Goal: Check status: Check status

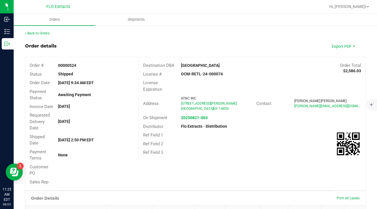
click at [42, 32] on link "Back to Orders" at bounding box center [37, 33] width 24 height 4
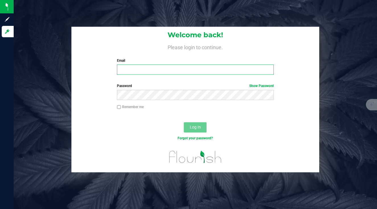
click at [141, 71] on input "Email" at bounding box center [195, 70] width 157 height 10
type input "[EMAIL_ADDRESS][DOMAIN_NAME]"
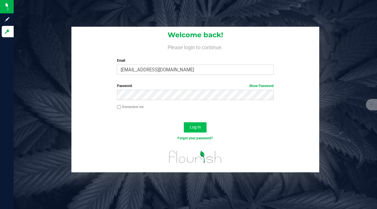
click at [201, 125] on span "Log In" at bounding box center [195, 127] width 11 height 5
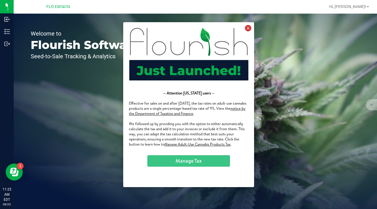
click at [247, 28] on icon at bounding box center [248, 28] width 6 height 6
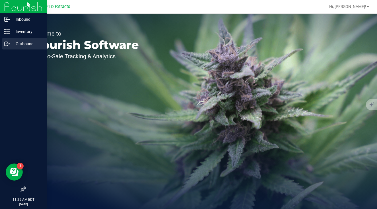
click at [10, 42] on p "Outbound" at bounding box center [27, 43] width 34 height 7
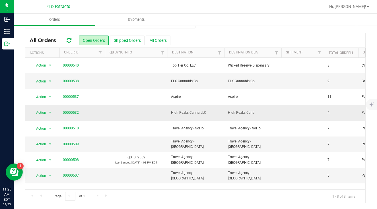
scroll to position [11, 0]
click at [73, 173] on link "00000507" at bounding box center [71, 175] width 16 height 5
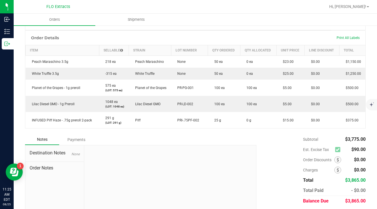
scroll to position [144, 0]
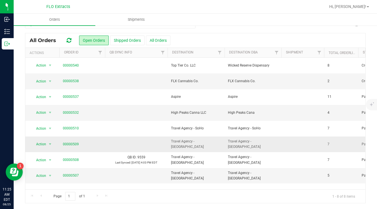
scroll to position [11, 0]
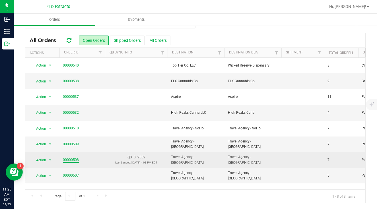
click at [63, 159] on link "00000508" at bounding box center [71, 159] width 16 height 5
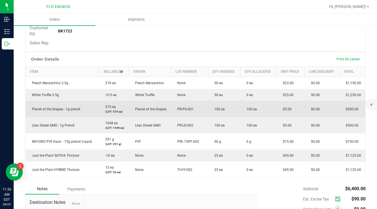
scroll to position [125, 0]
